Goal: Use online tool/utility: Use online tool/utility

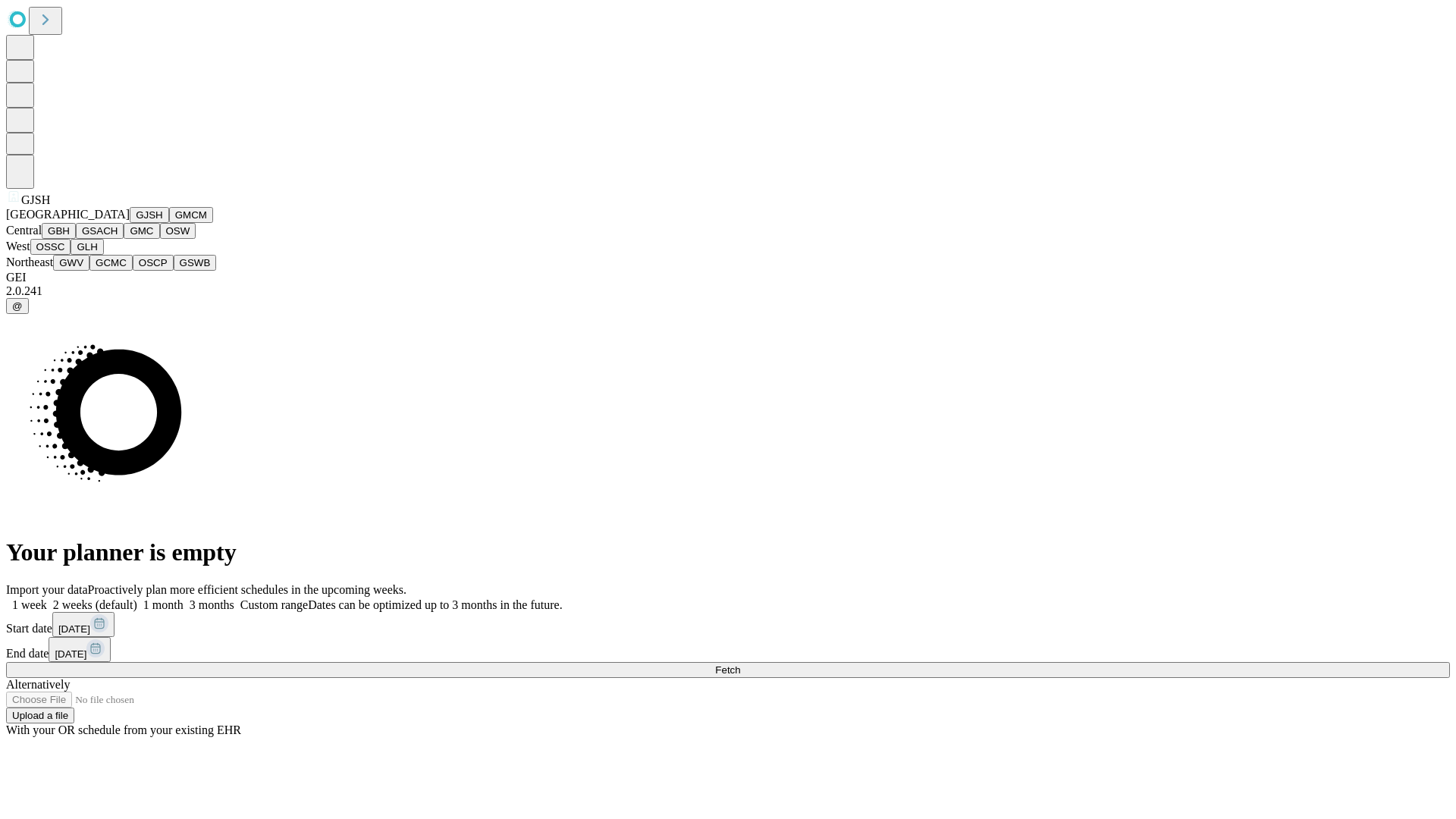
click at [129, 223] on button "GJSH" at bounding box center [149, 215] width 39 height 16
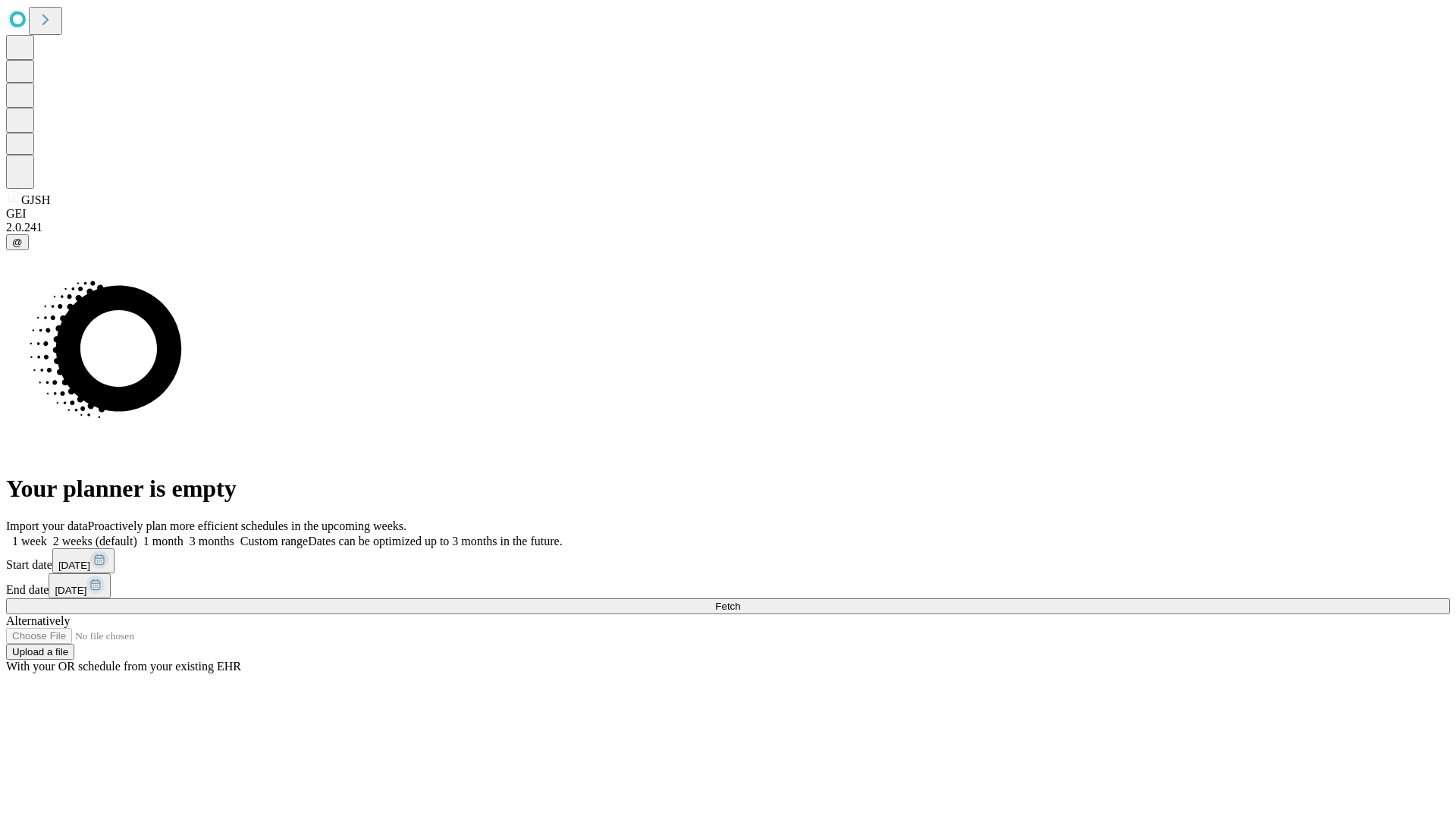
click at [47, 535] on label "1 week" at bounding box center [26, 541] width 41 height 13
click at [740, 600] on span "Fetch" at bounding box center [728, 606] width 25 height 12
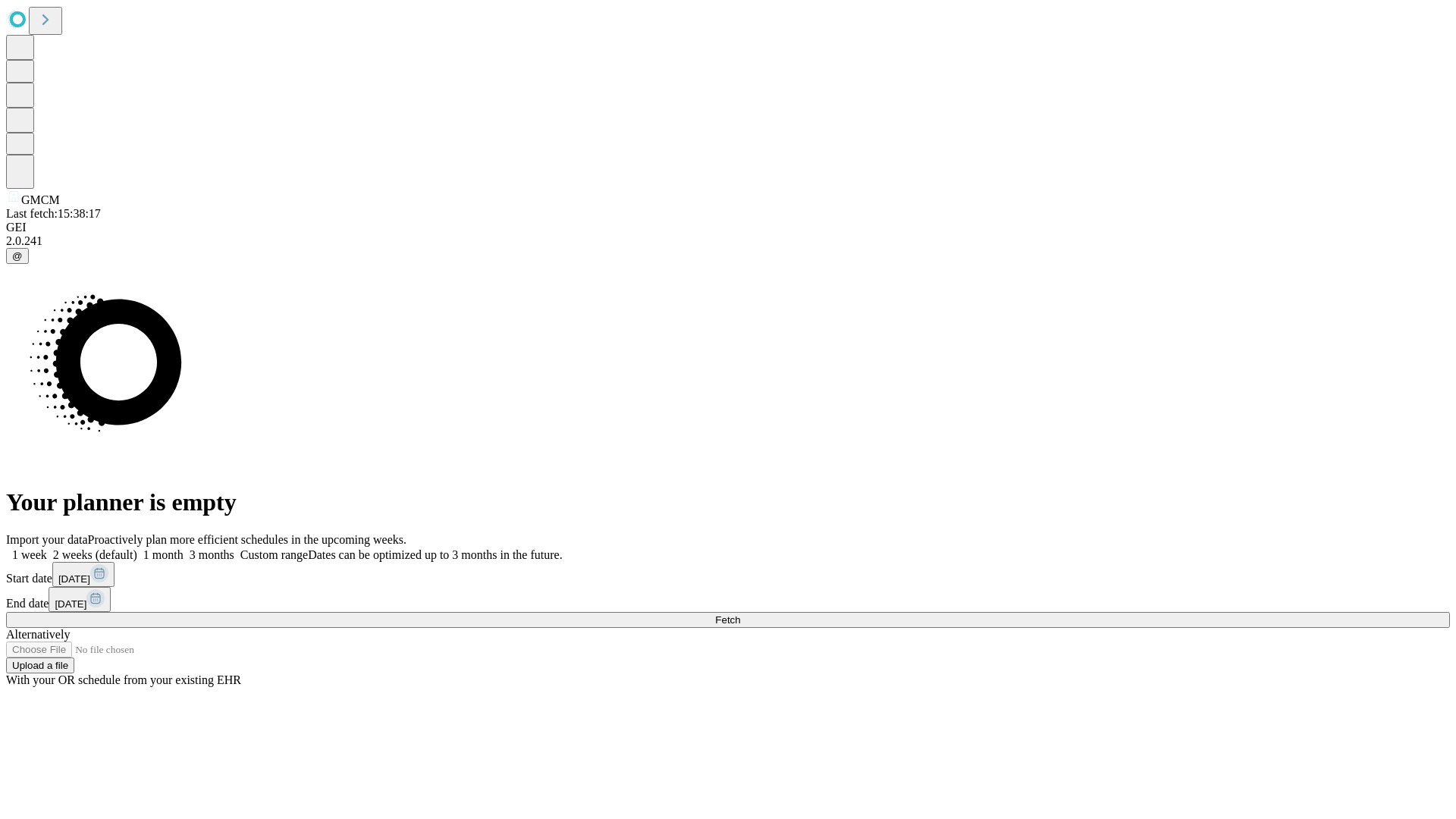
click at [740, 614] on span "Fetch" at bounding box center [728, 619] width 25 height 12
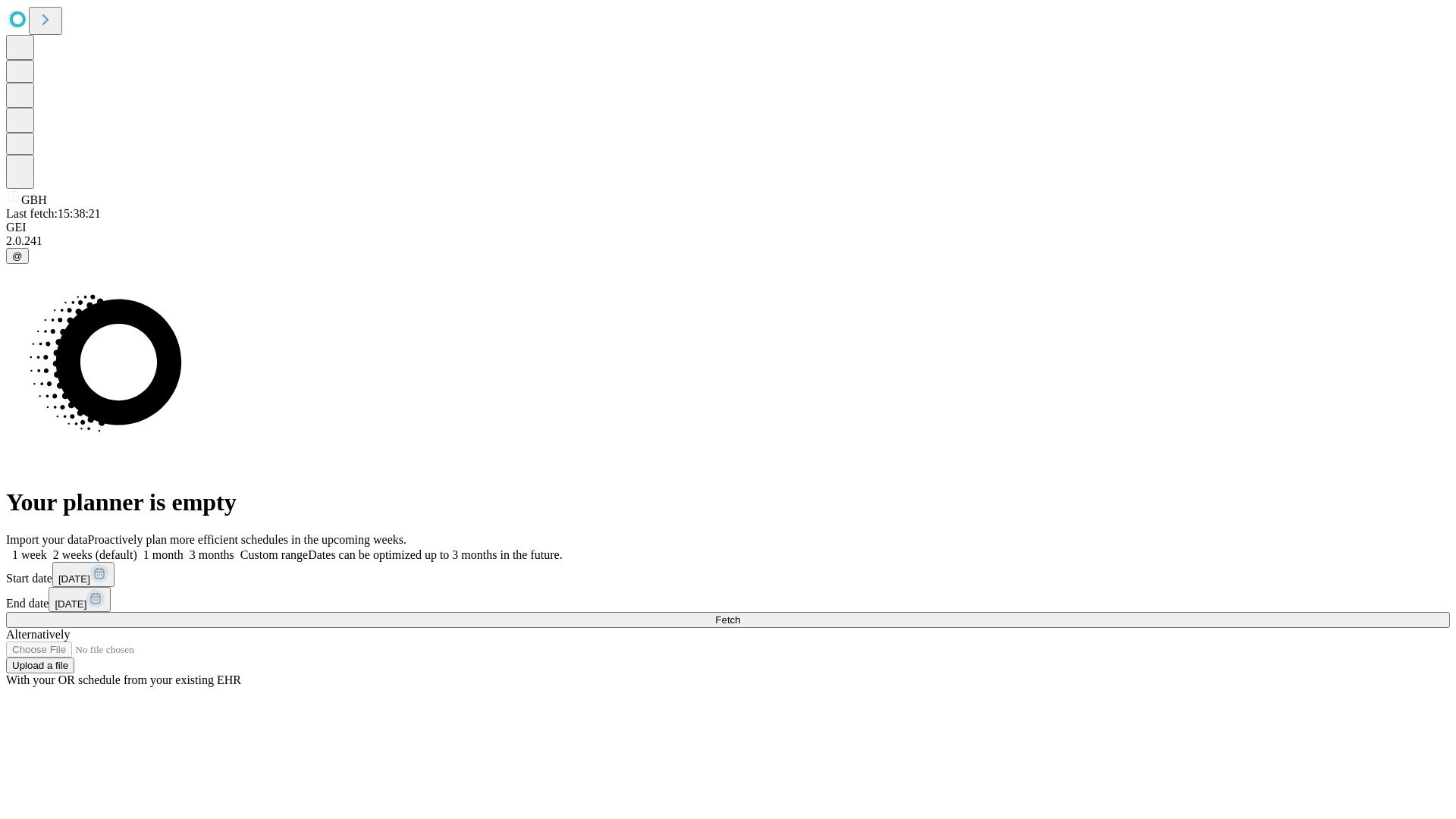
click at [47, 548] on label "1 week" at bounding box center [26, 554] width 41 height 13
click at [740, 614] on span "Fetch" at bounding box center [728, 619] width 25 height 12
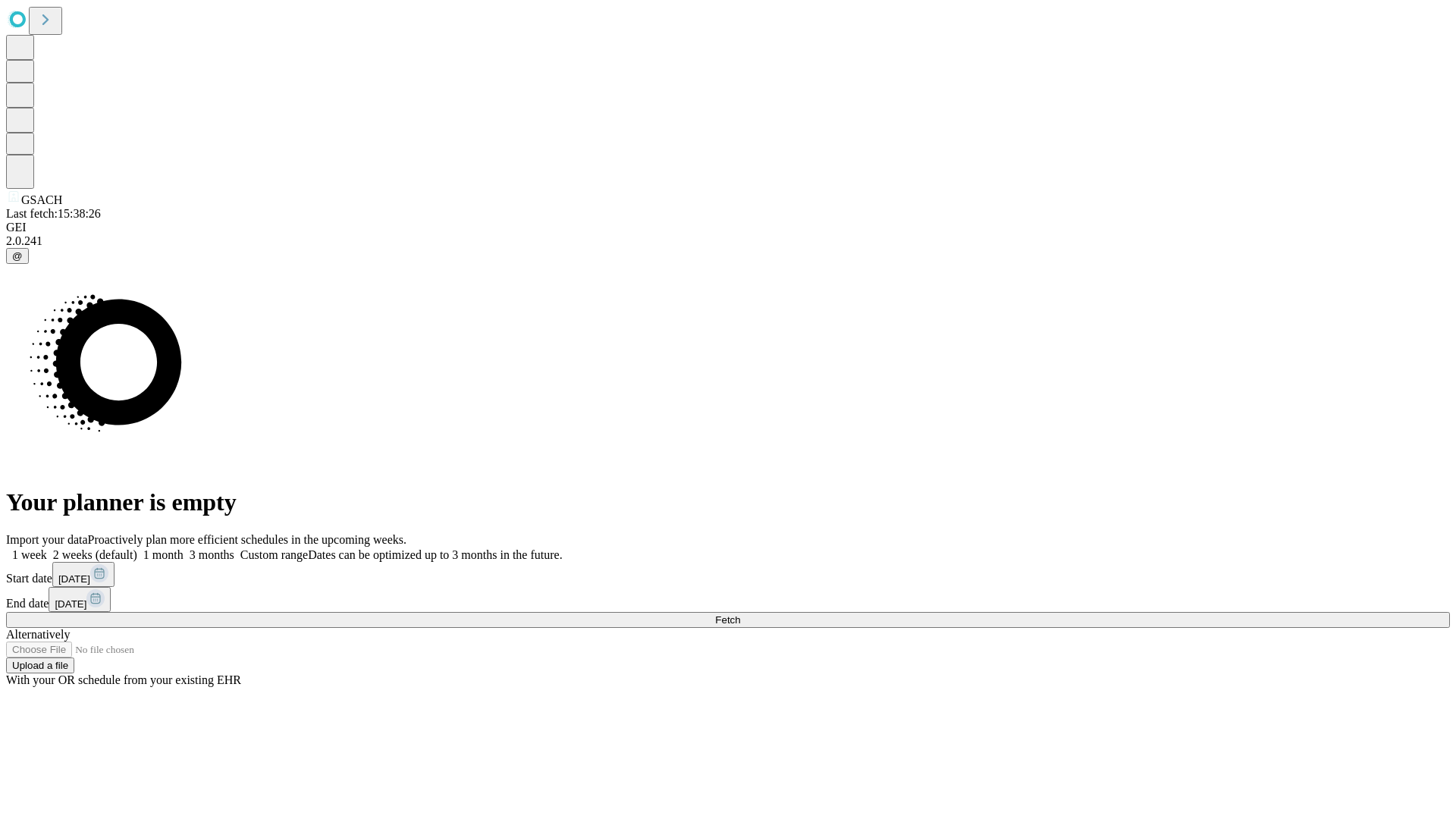
click at [47, 548] on label "1 week" at bounding box center [26, 554] width 41 height 13
click at [740, 614] on span "Fetch" at bounding box center [728, 619] width 25 height 12
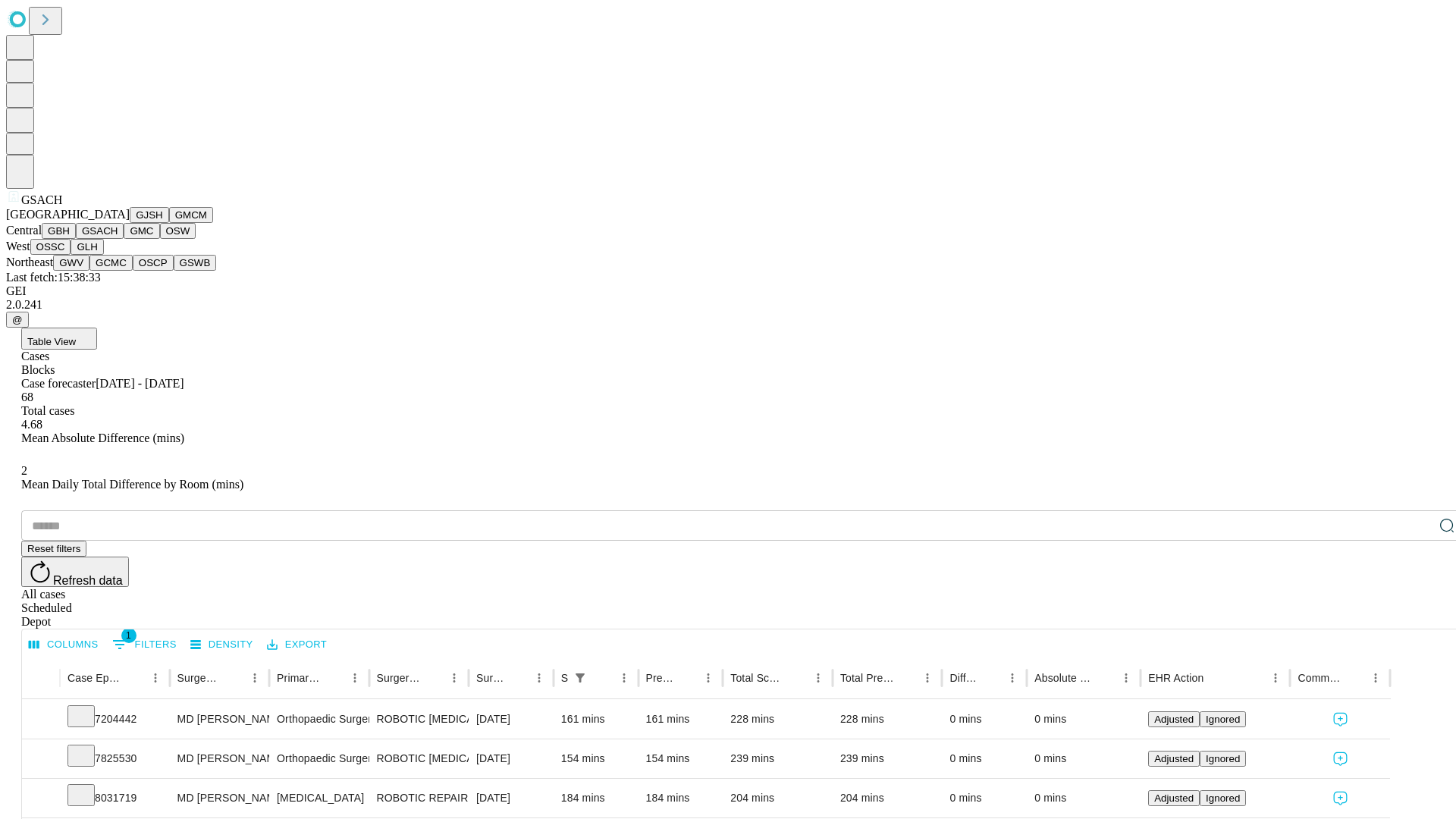
click at [123, 239] on button "GMC" at bounding box center [141, 230] width 35 height 16
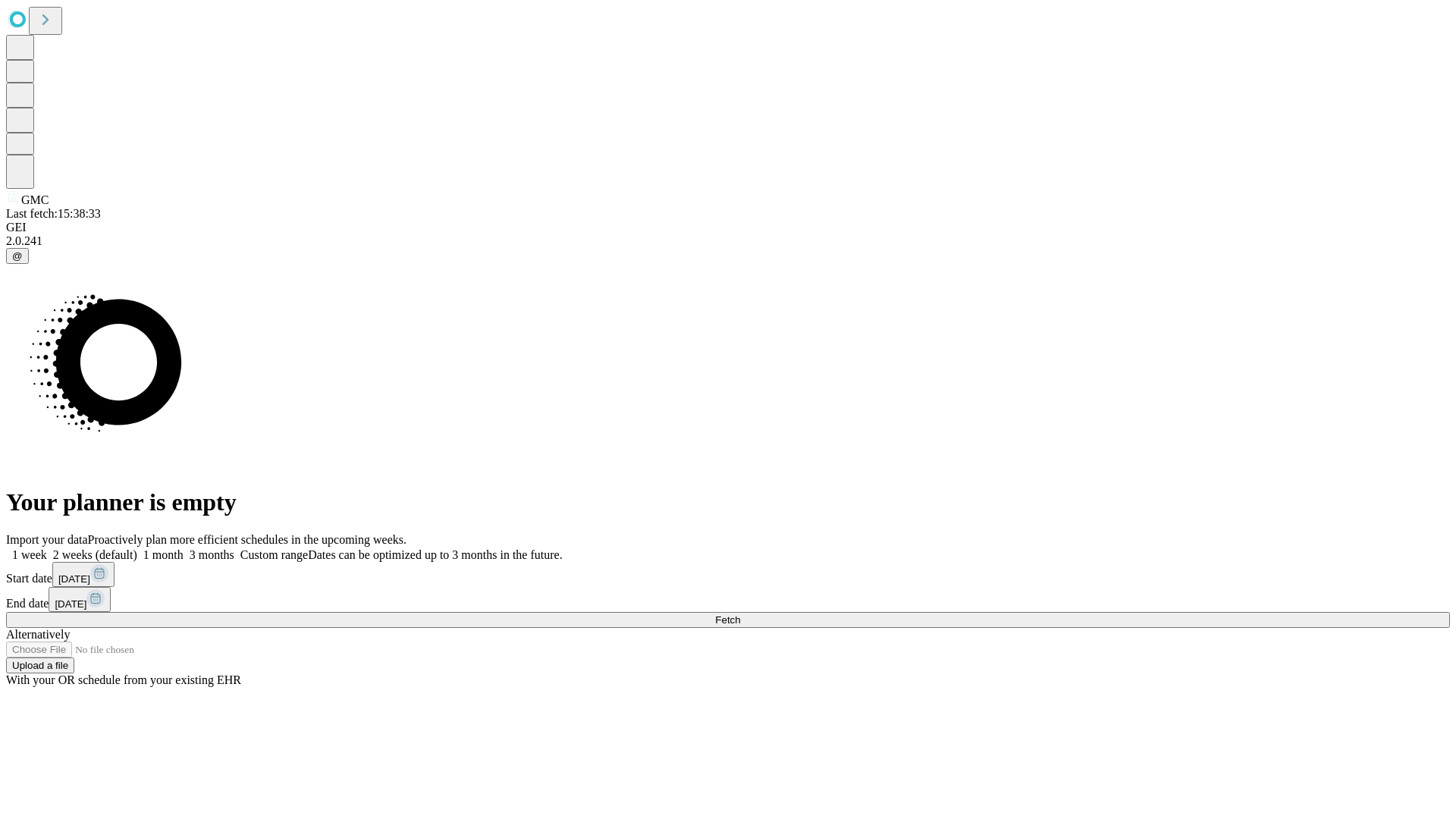
click at [47, 548] on label "1 week" at bounding box center [26, 554] width 41 height 13
click at [740, 614] on span "Fetch" at bounding box center [728, 619] width 25 height 12
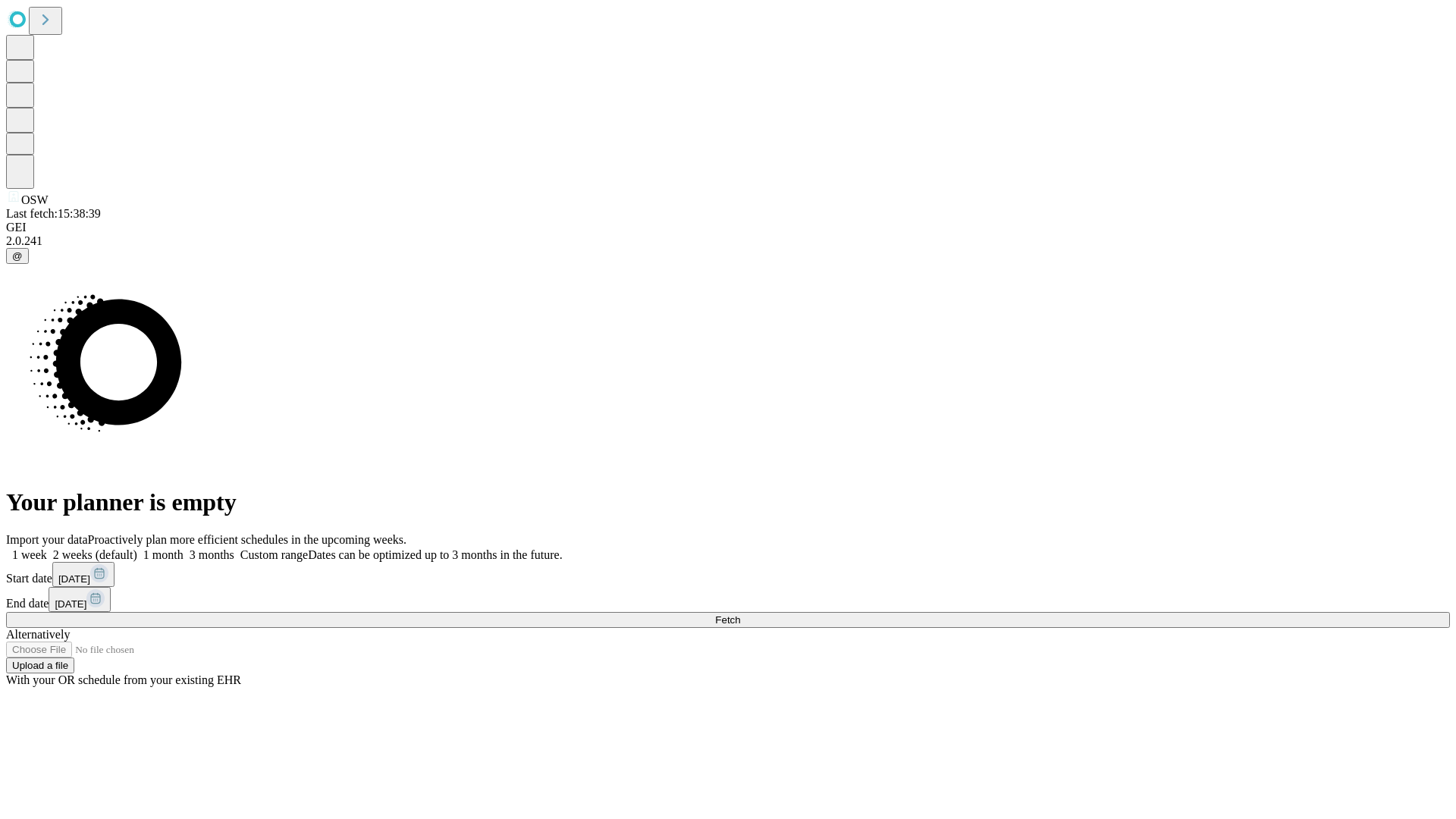
click at [47, 548] on label "1 week" at bounding box center [26, 554] width 41 height 13
click at [740, 614] on span "Fetch" at bounding box center [728, 619] width 25 height 12
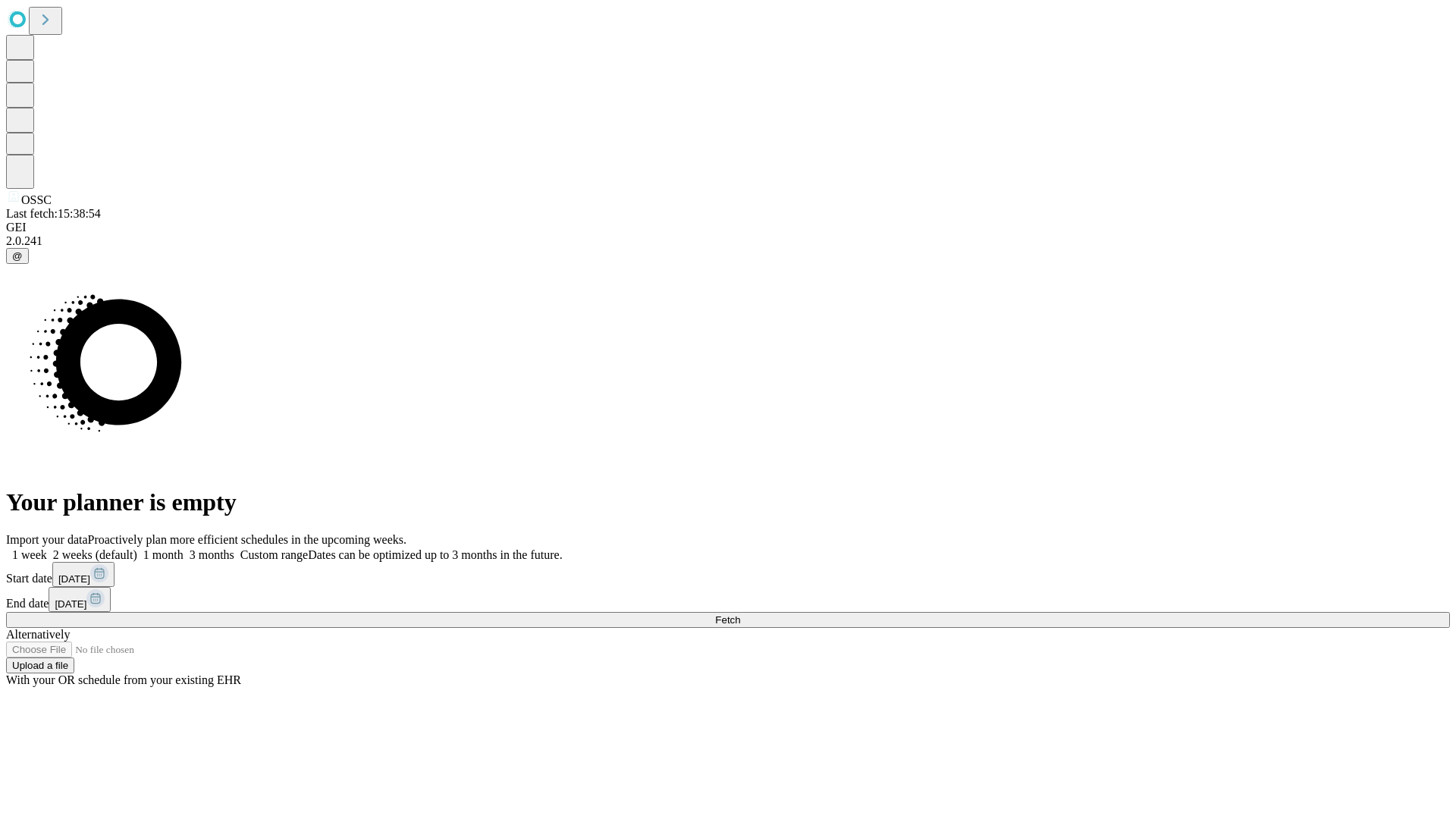
click at [47, 548] on label "1 week" at bounding box center [26, 554] width 41 height 13
click at [740, 614] on span "Fetch" at bounding box center [728, 619] width 25 height 12
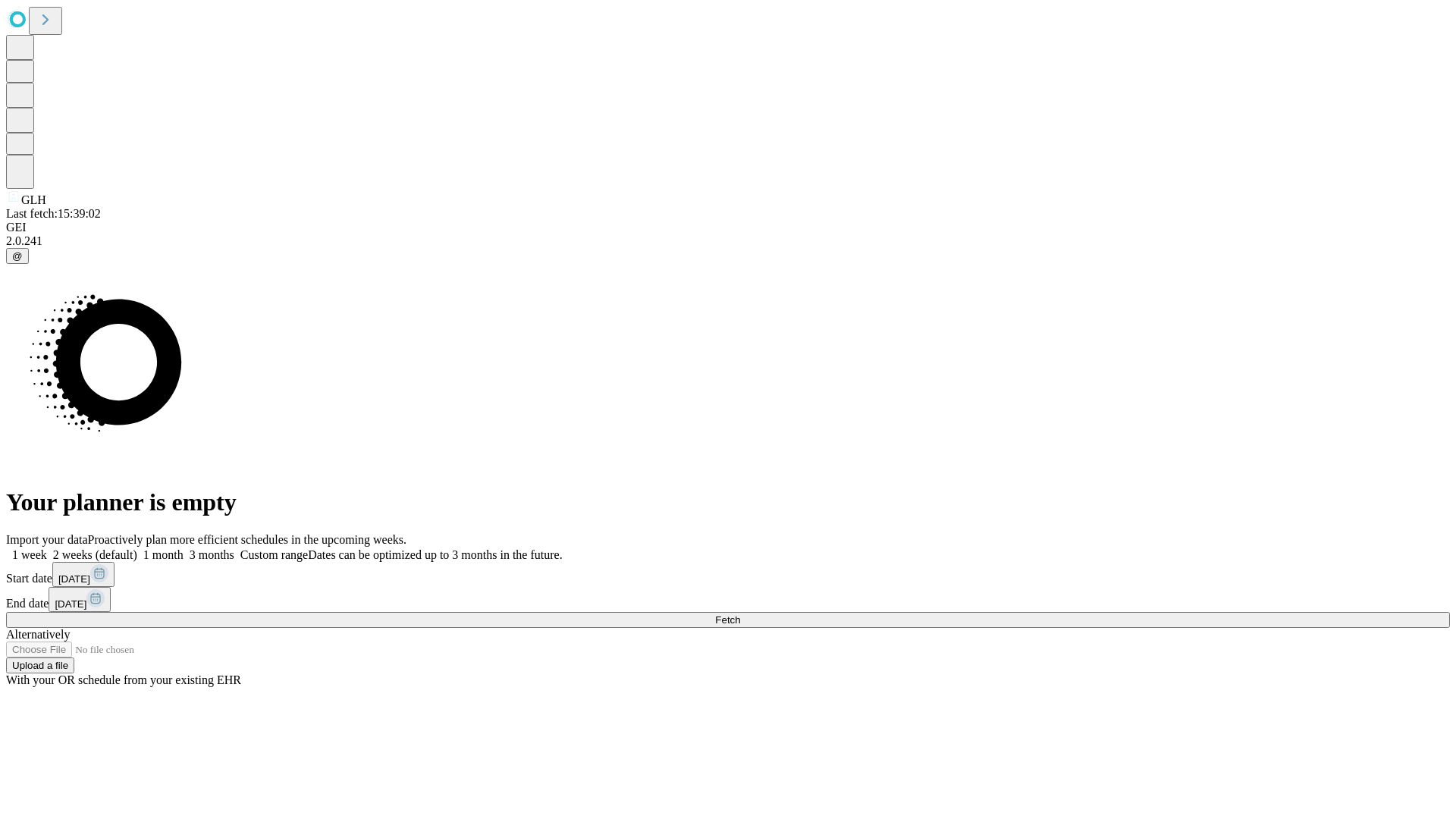
click at [47, 548] on label "1 week" at bounding box center [26, 554] width 41 height 13
click at [740, 614] on span "Fetch" at bounding box center [728, 619] width 25 height 12
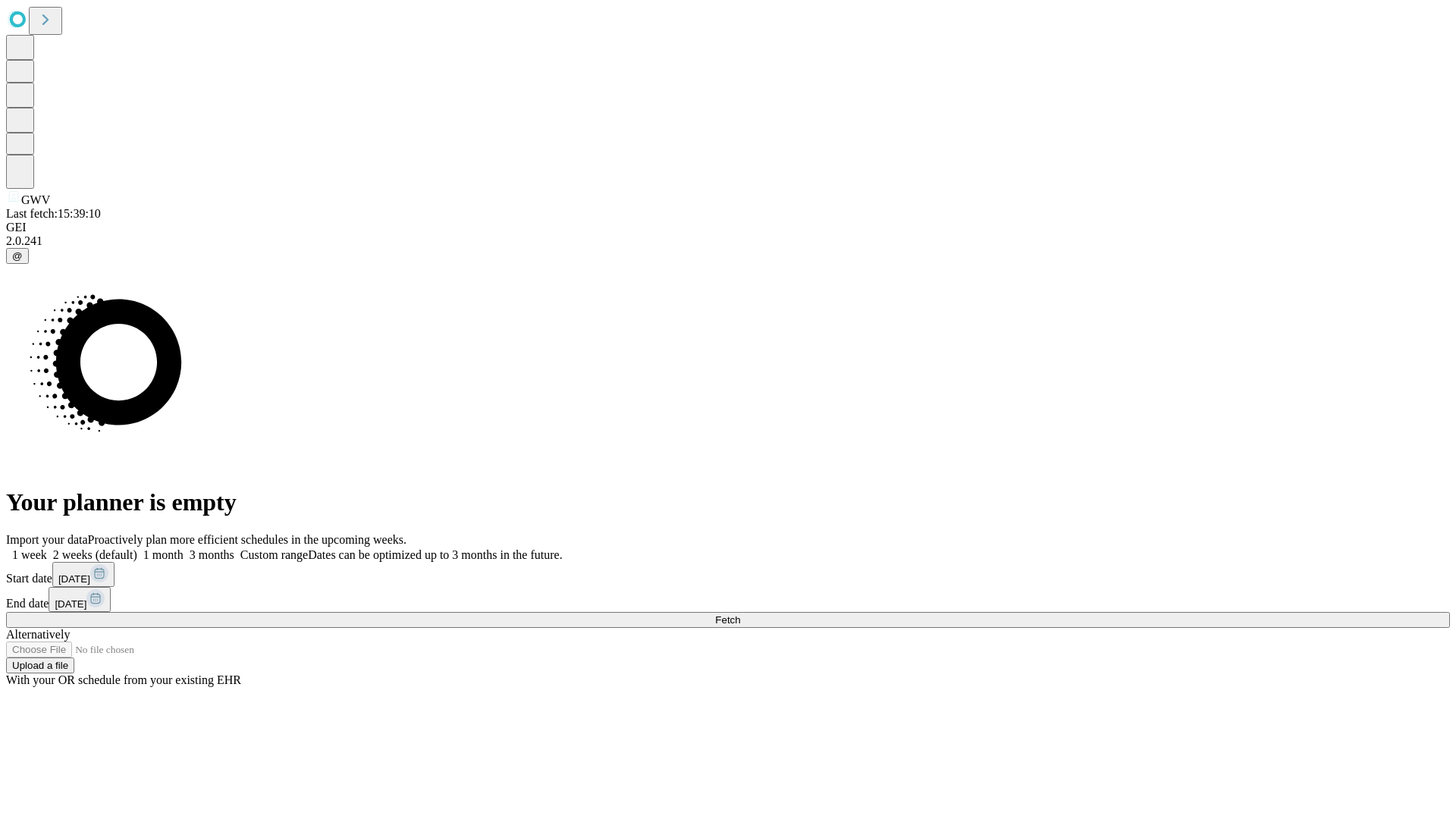
click at [47, 548] on label "1 week" at bounding box center [26, 554] width 41 height 13
click at [740, 614] on span "Fetch" at bounding box center [728, 619] width 25 height 12
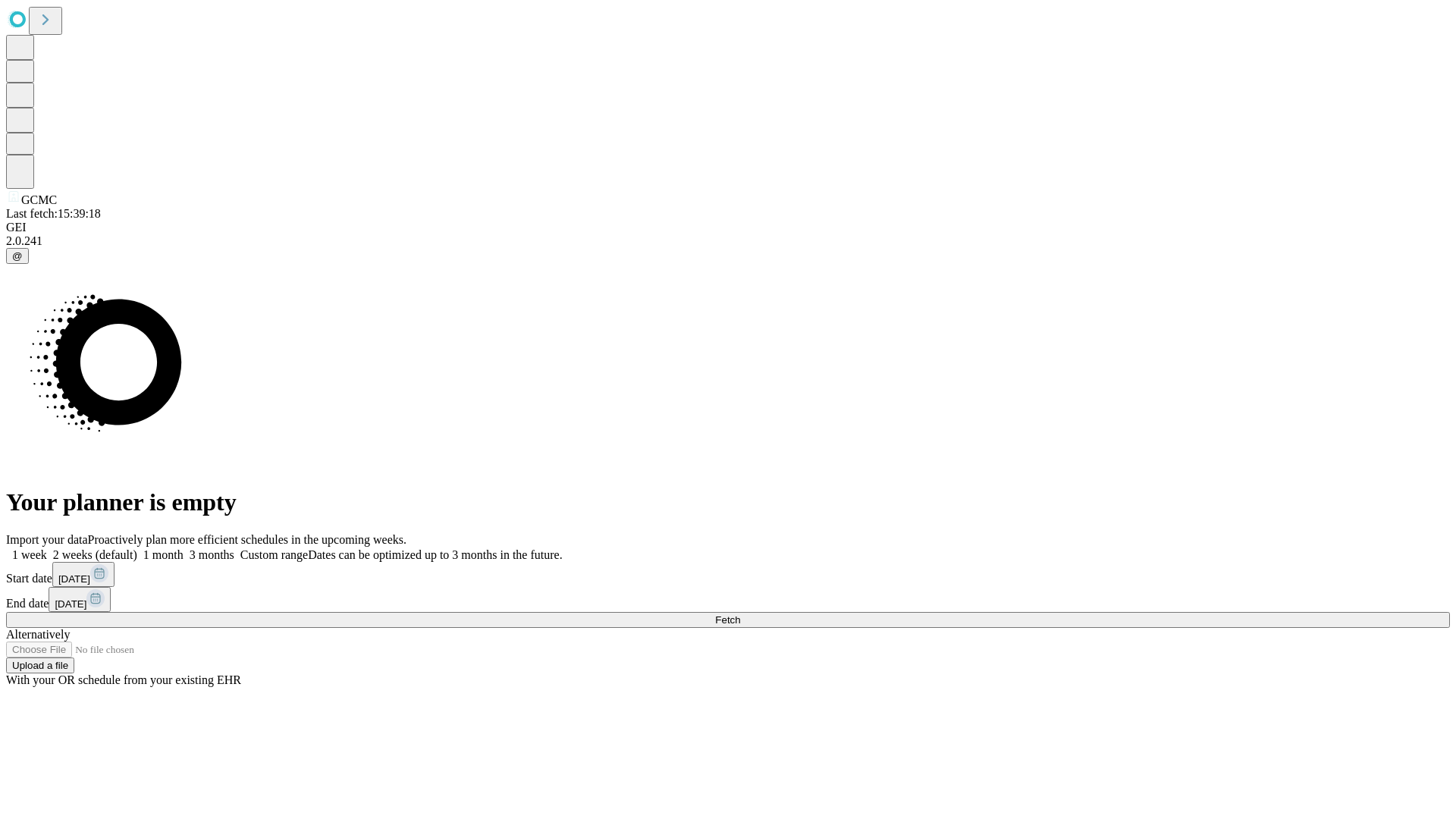
click at [47, 548] on label "1 week" at bounding box center [26, 554] width 41 height 13
click at [740, 614] on span "Fetch" at bounding box center [728, 619] width 25 height 12
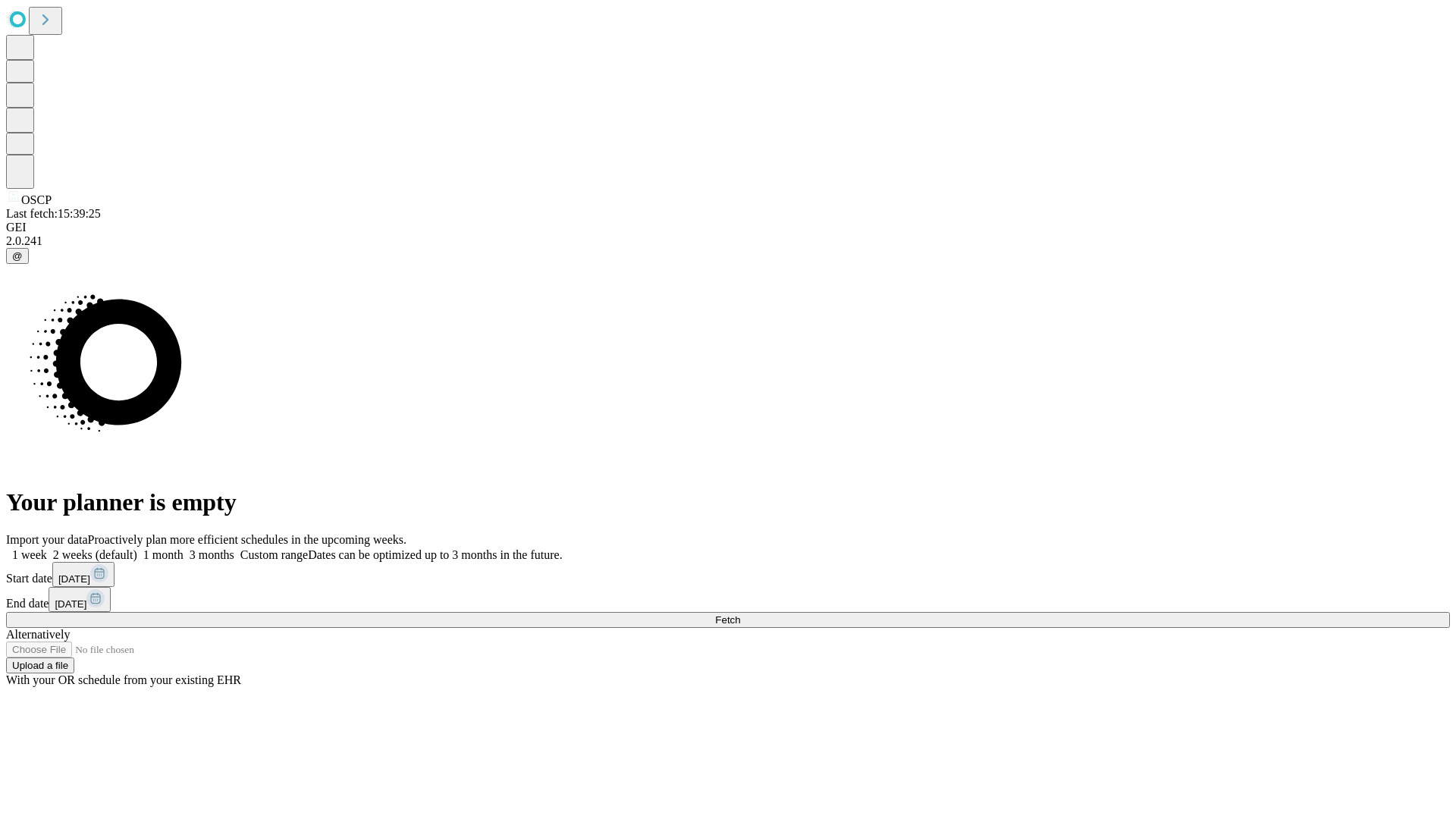
click at [47, 548] on label "1 week" at bounding box center [26, 554] width 41 height 13
click at [740, 614] on span "Fetch" at bounding box center [728, 619] width 25 height 12
